Goal: Task Accomplishment & Management: Use online tool/utility

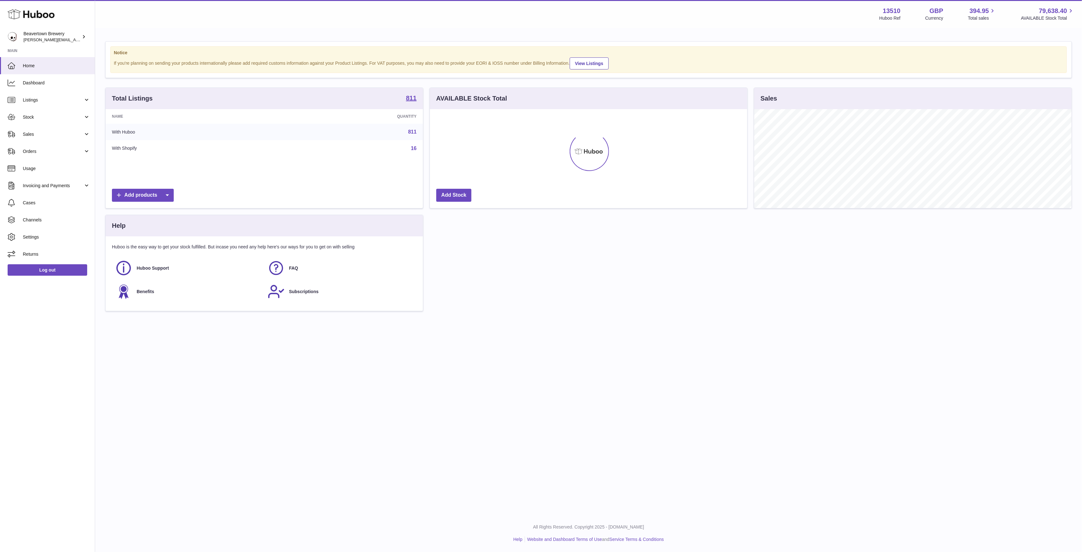
scroll to position [99, 317]
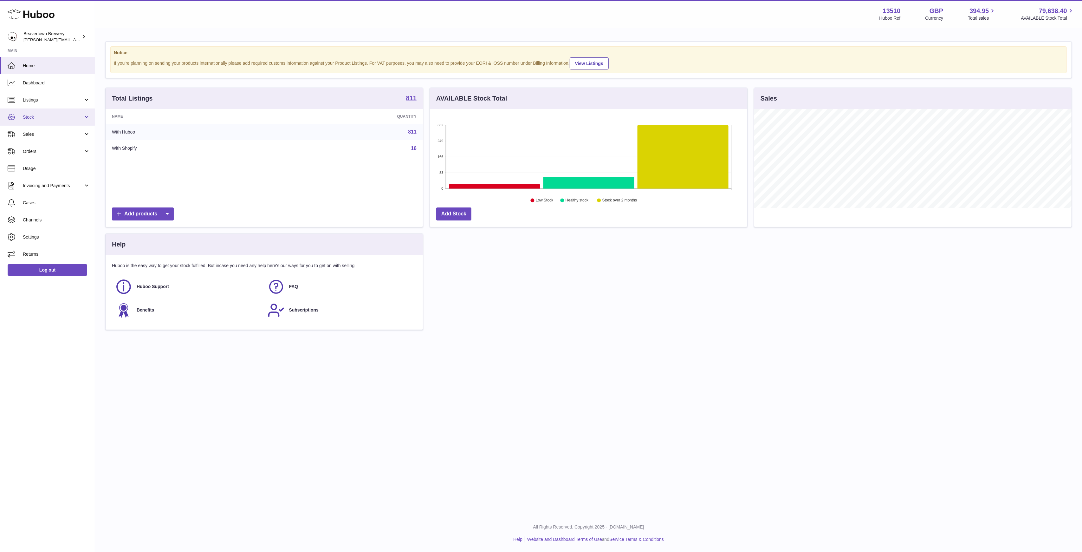
click at [64, 114] on span "Stock" at bounding box center [53, 117] width 61 height 6
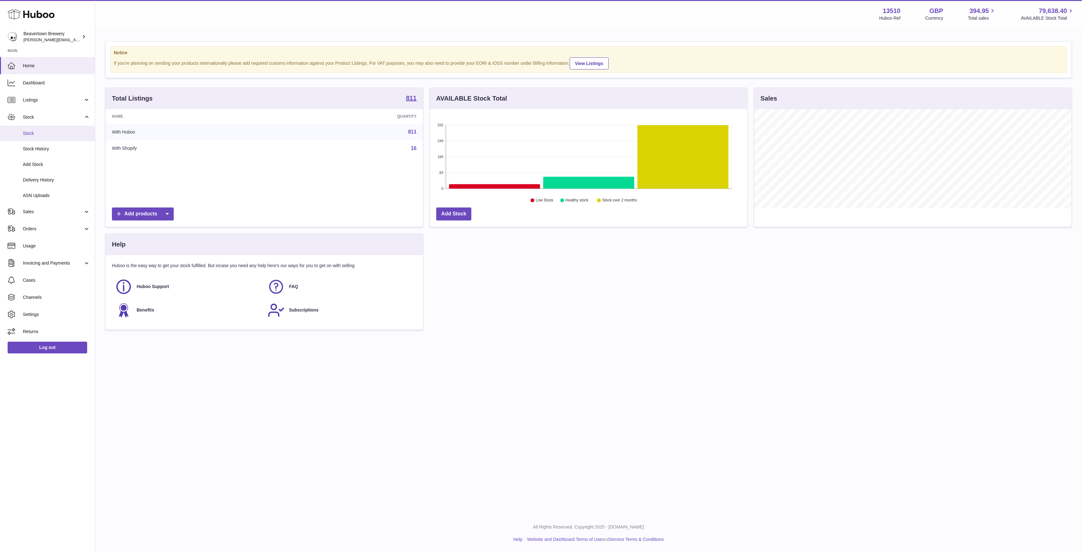
click at [66, 133] on span "Stock" at bounding box center [56, 133] width 67 height 6
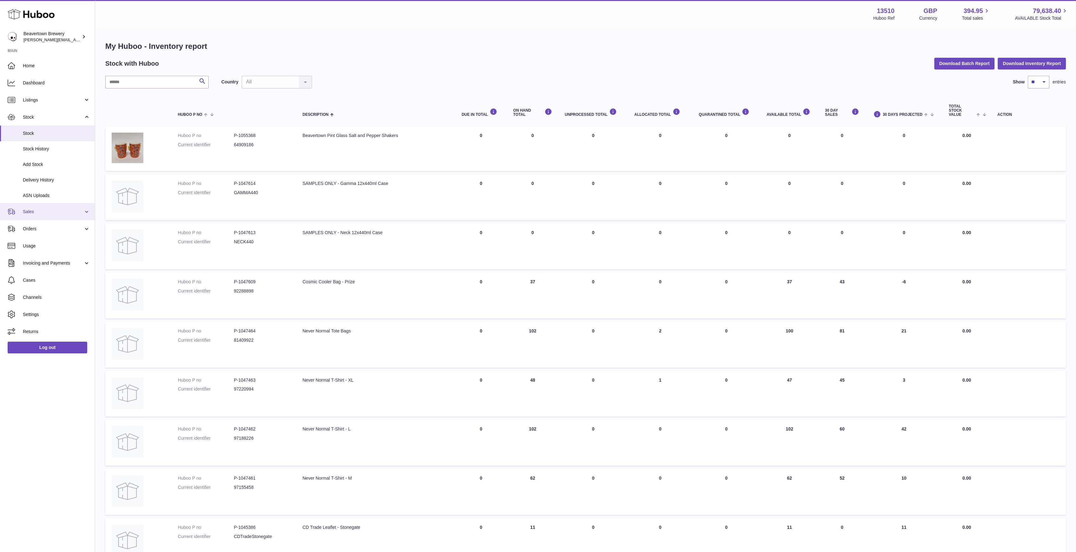
click at [56, 206] on link "Sales" at bounding box center [47, 211] width 95 height 17
click at [51, 231] on span "Sales" at bounding box center [56, 228] width 67 height 6
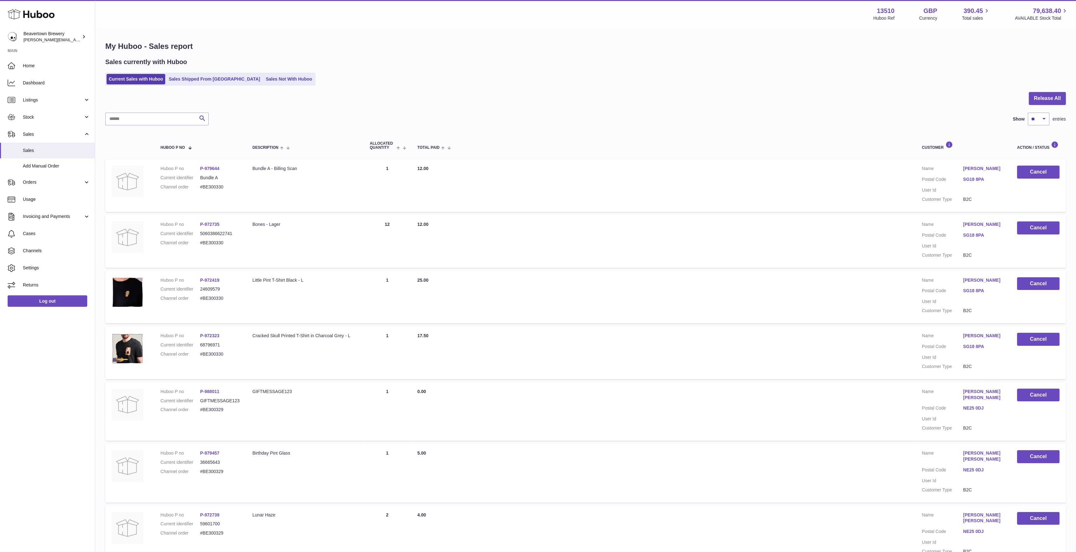
click at [264, 81] on link "Sales Not With Huboo" at bounding box center [289, 79] width 51 height 10
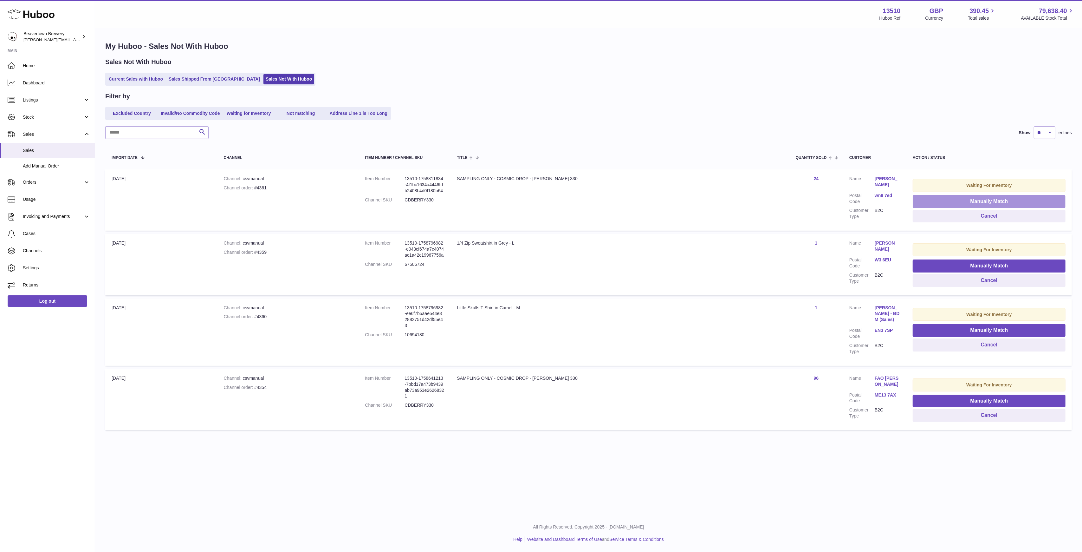
click at [928, 203] on button "Manually Match" at bounding box center [989, 201] width 153 height 13
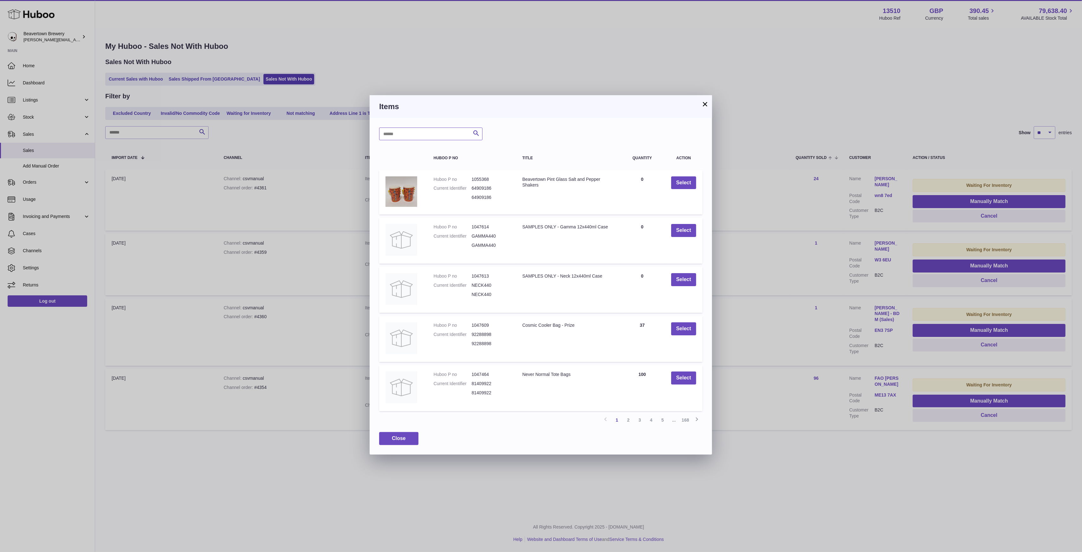
click at [405, 138] on input "text" at bounding box center [430, 133] width 103 height 13
type input "*"
type input "*****"
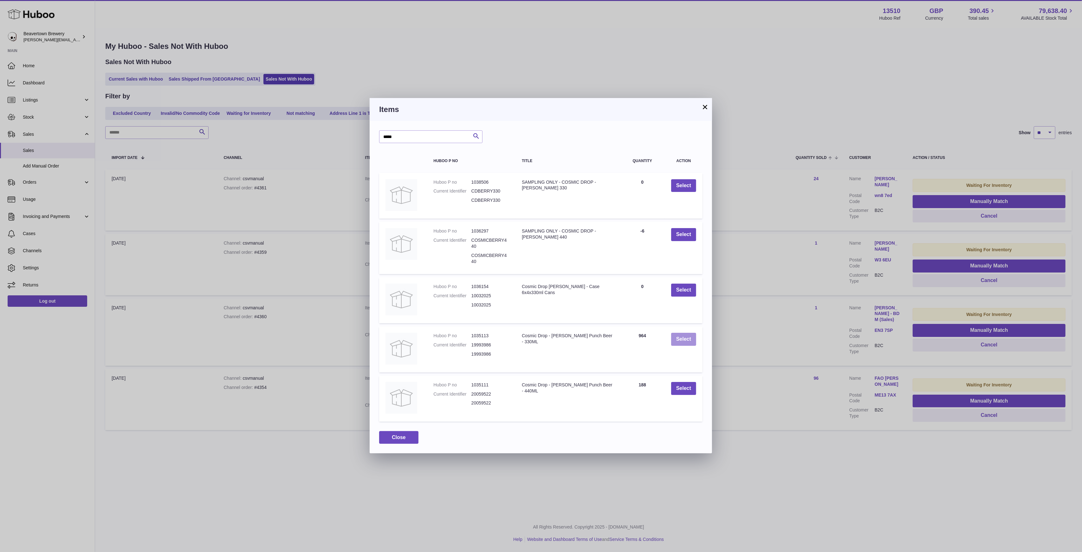
click at [687, 340] on button "Select" at bounding box center [683, 339] width 25 height 13
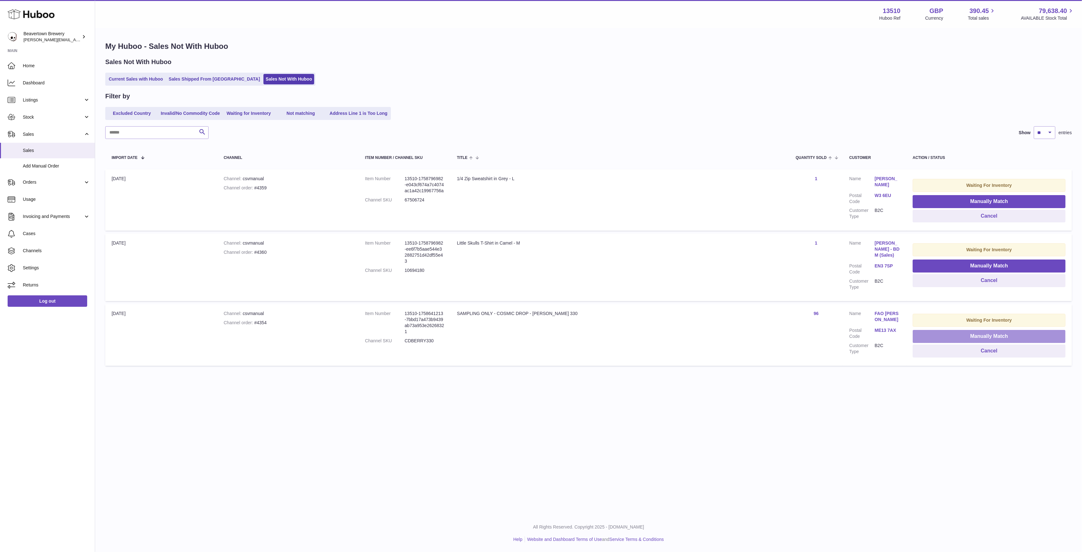
click at [929, 333] on button "Manually Match" at bounding box center [989, 336] width 153 height 13
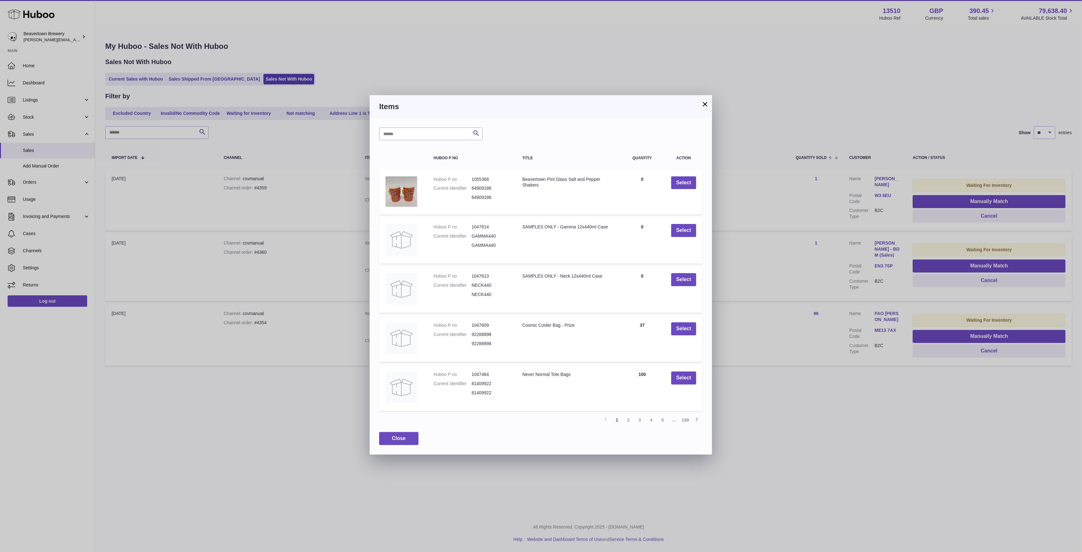
click at [413, 144] on div "Search Huboo P no Title Quantity Action Huboo P no 1055368 Current Identifier 6…" at bounding box center [541, 286] width 342 height 336
click at [409, 139] on input "text" at bounding box center [430, 133] width 103 height 13
type input "*****"
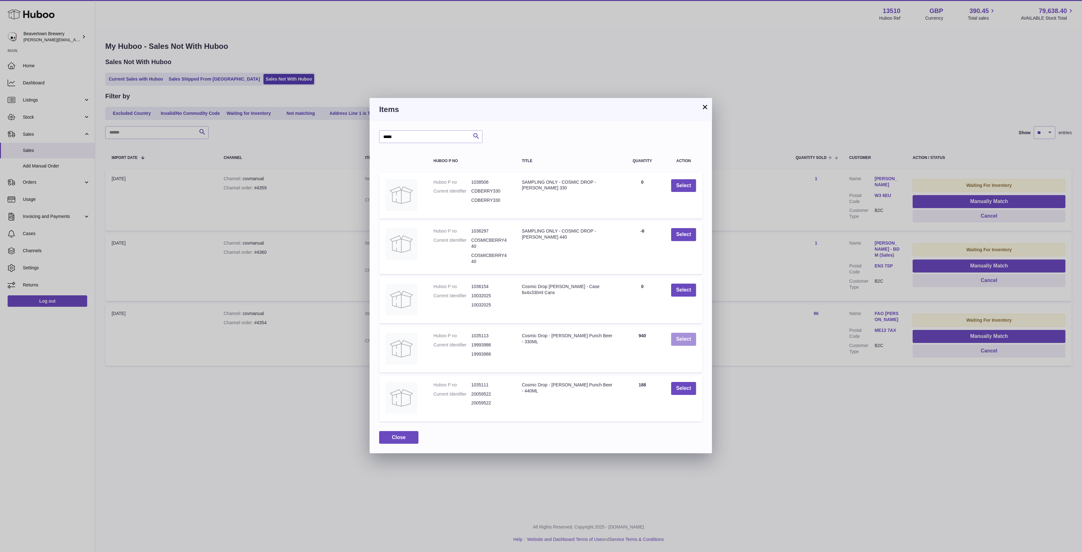
click at [685, 344] on button "Select" at bounding box center [683, 339] width 25 height 13
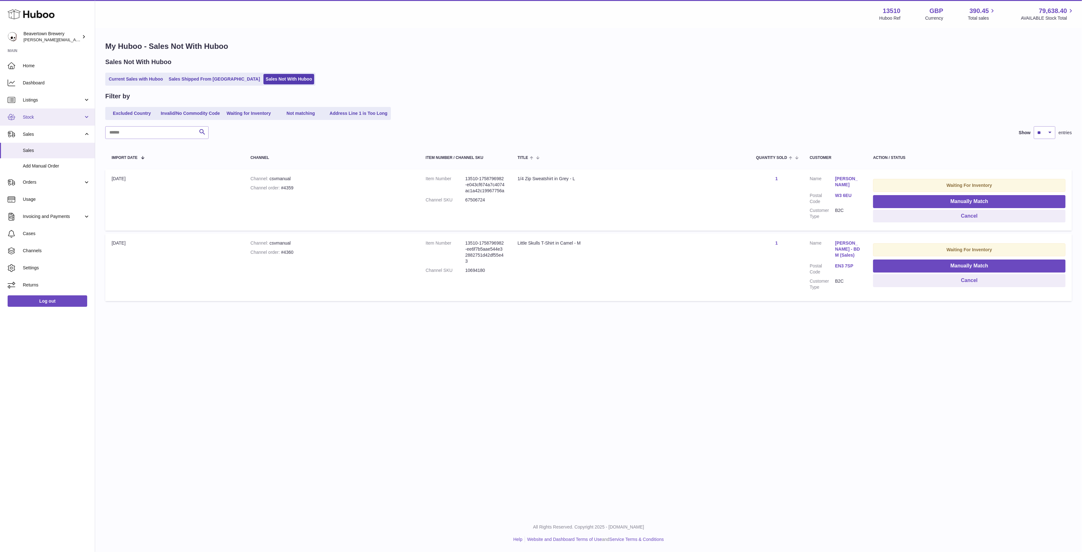
click at [34, 113] on link "Stock" at bounding box center [47, 116] width 95 height 17
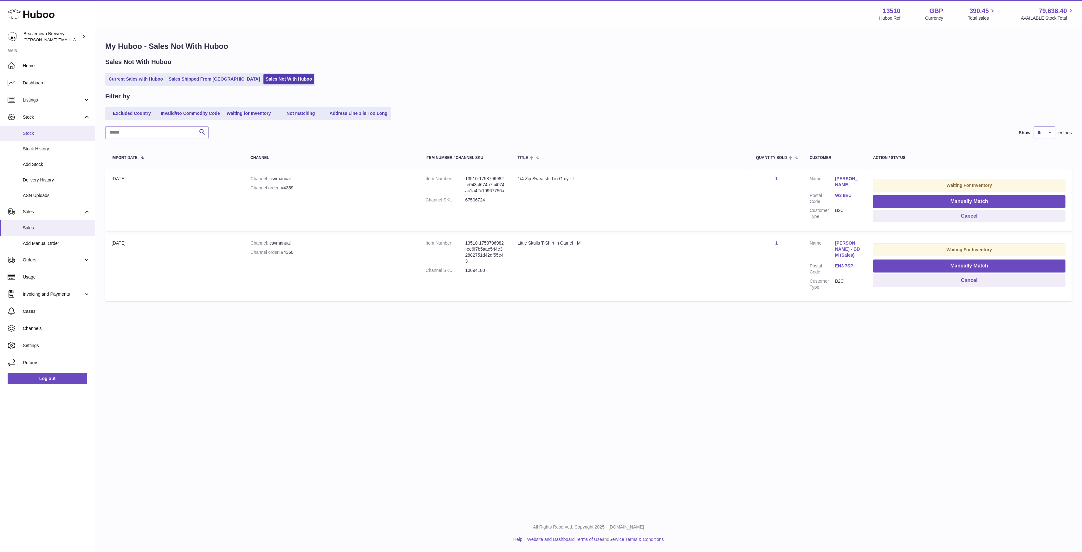
click at [45, 131] on span "Stock" at bounding box center [56, 133] width 67 height 6
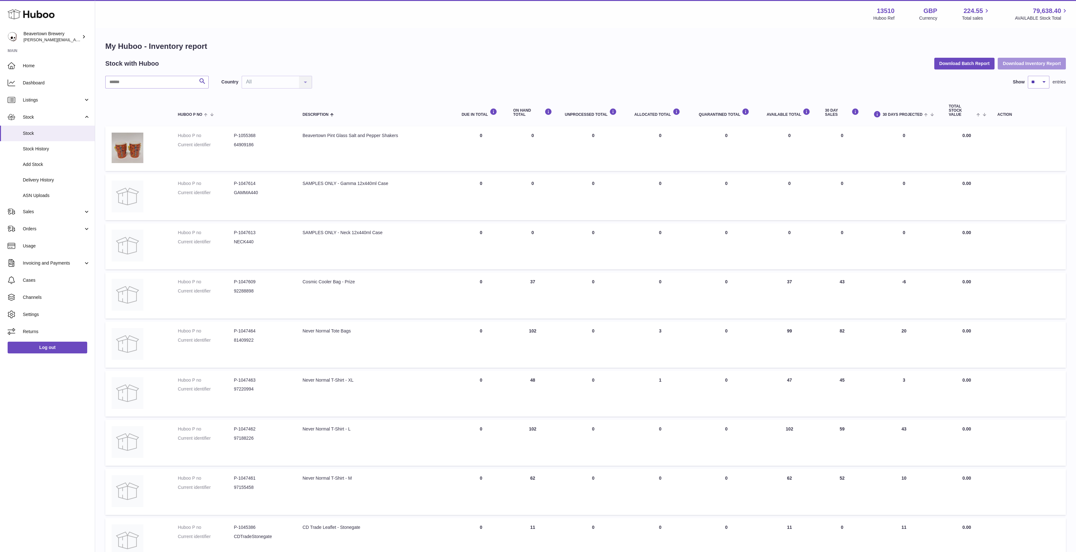
click at [1021, 63] on button "Download Inventory Report" at bounding box center [1032, 63] width 68 height 11
click at [950, 60] on button "Download Batch Report" at bounding box center [964, 63] width 61 height 11
